Goal: Check status: Verify the current state of an ongoing process or item

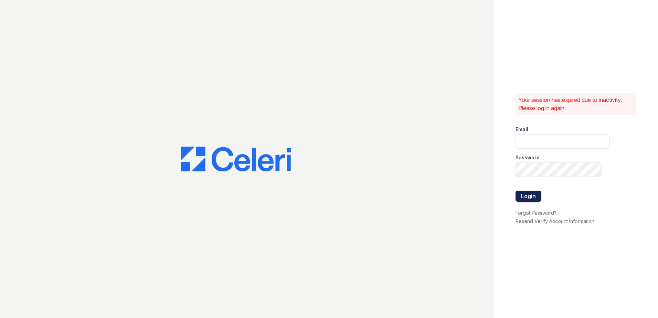
type input "[EMAIL_ADDRESS][DOMAIN_NAME]"
click at [531, 196] on button "Login" at bounding box center [528, 196] width 26 height 11
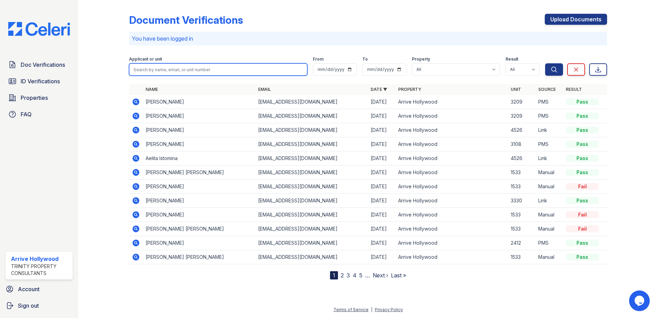
click at [142, 73] on input "search" at bounding box center [218, 69] width 178 height 12
type input "r"
click at [176, 70] on input "search" at bounding box center [218, 69] width 178 height 12
paste input "Maryureth"
type input "Maryureth"
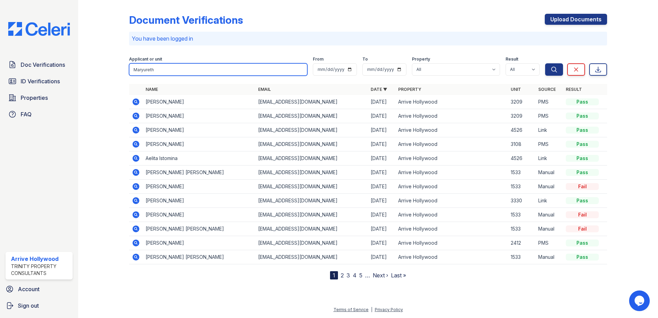
click at [545, 63] on button "Search" at bounding box center [554, 69] width 18 height 12
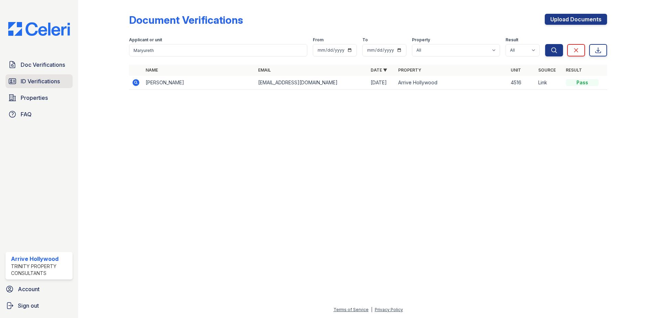
drag, startPoint x: 63, startPoint y: 82, endPoint x: 61, endPoint y: 85, distance: 3.7
click at [56, 83] on span "ID Verifications" at bounding box center [40, 81] width 39 height 8
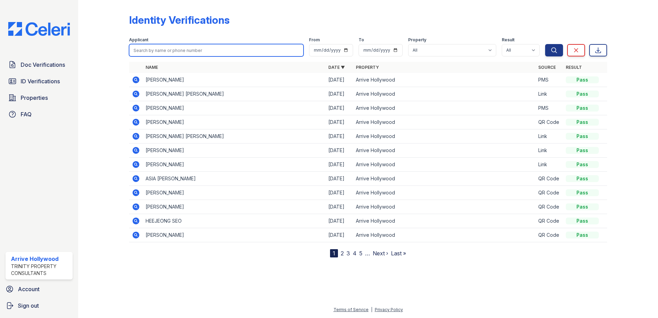
click at [156, 53] on input "search" at bounding box center [216, 50] width 174 height 12
paste input "Maryureth"
type input "Maryureth"
click at [545, 44] on button "Search" at bounding box center [554, 50] width 18 height 12
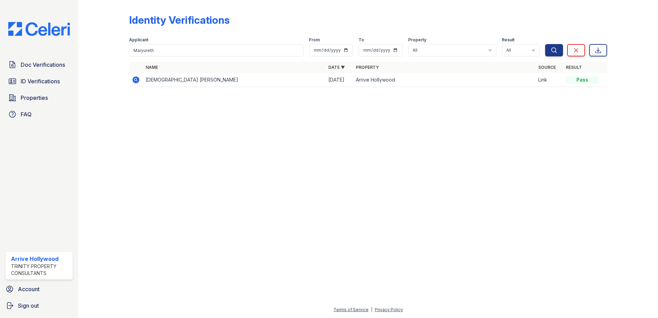
click at [132, 79] on icon at bounding box center [136, 80] width 8 height 8
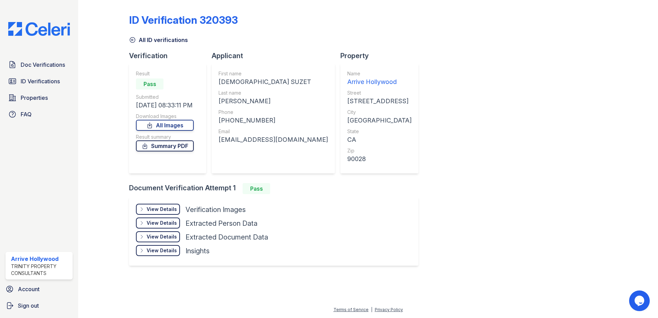
click at [175, 146] on link "Summary PDF" at bounding box center [165, 145] width 58 height 11
click at [166, 127] on link "All Images" at bounding box center [165, 125] width 58 height 11
